Goal: Find specific page/section: Find specific page/section

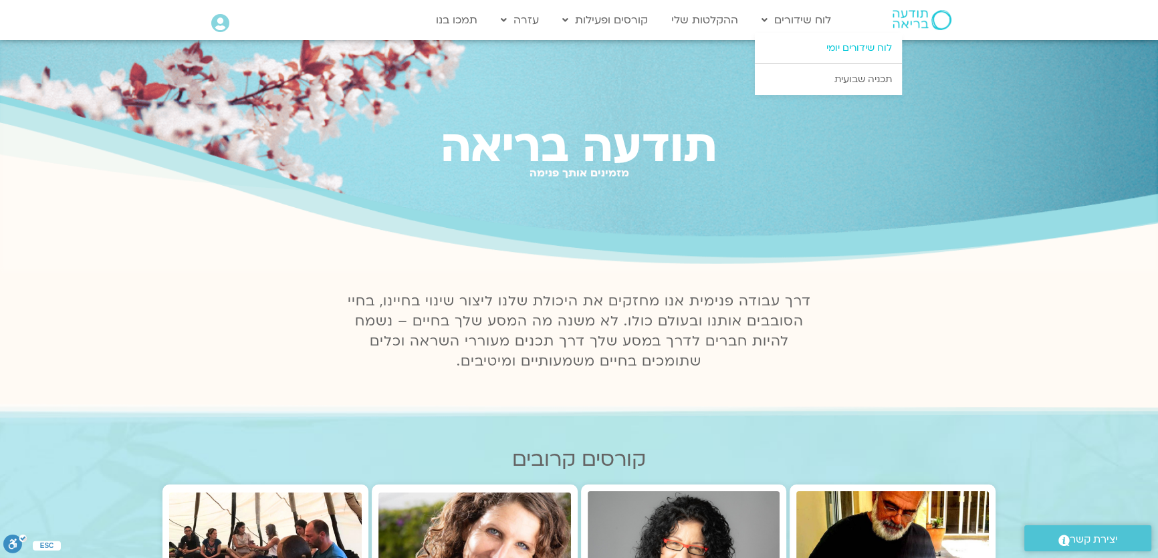
click at [794, 50] on link "לוח שידורים יומי" at bounding box center [828, 48] width 147 height 31
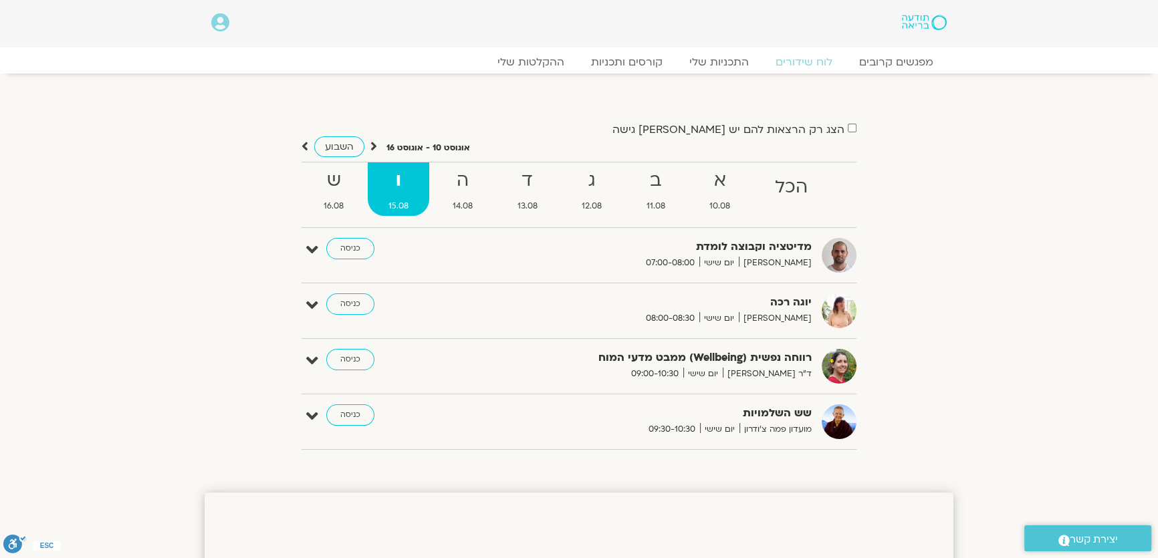
click at [39, 344] on section "הצג רק הרצאות להם יש [PERSON_NAME] גישה [DATE] - [DATE] השבוע להציג אירועים שפת…" at bounding box center [579, 277] width 1158 height 380
click at [348, 306] on link "כניסה" at bounding box center [350, 304] width 48 height 21
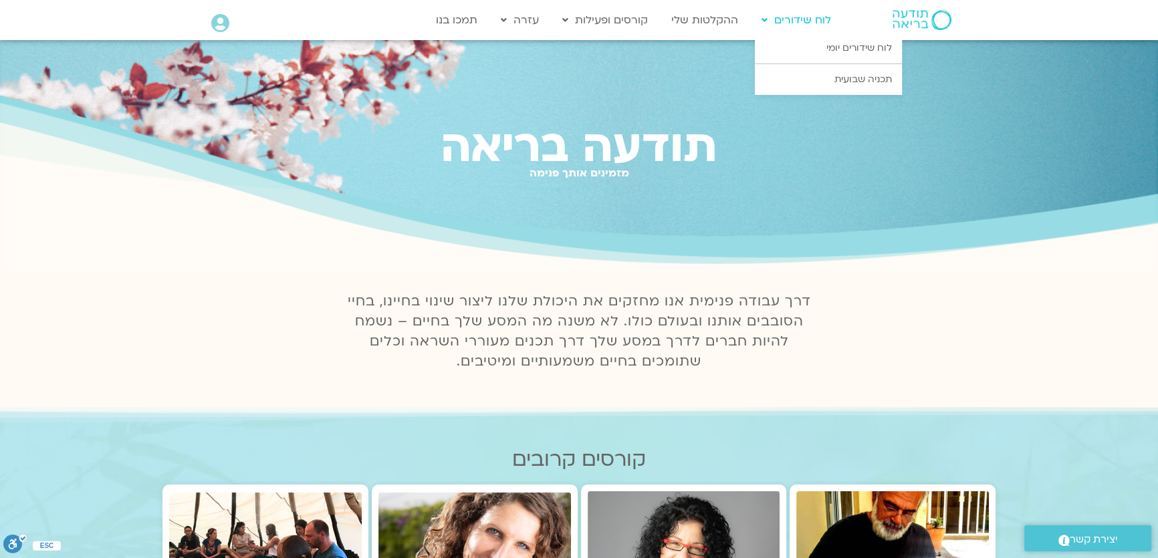
click at [796, 21] on link "לוח שידורים" at bounding box center [796, 19] width 83 height 25
click at [817, 47] on link "לוח שידורים יומי" at bounding box center [828, 48] width 147 height 31
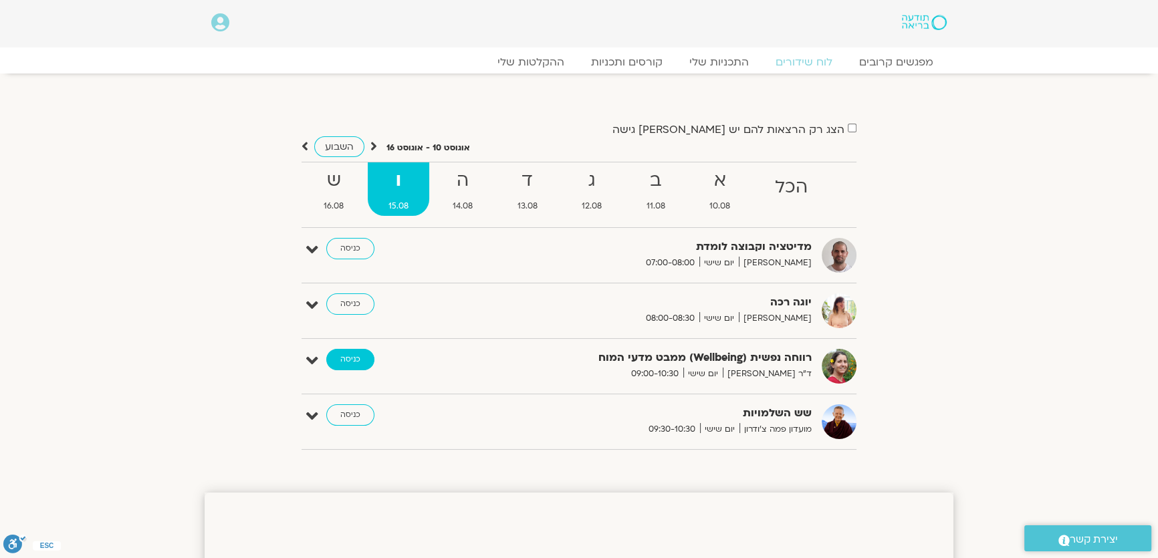
click at [340, 361] on link "כניסה" at bounding box center [350, 359] width 48 height 21
